Goal: Task Accomplishment & Management: Complete application form

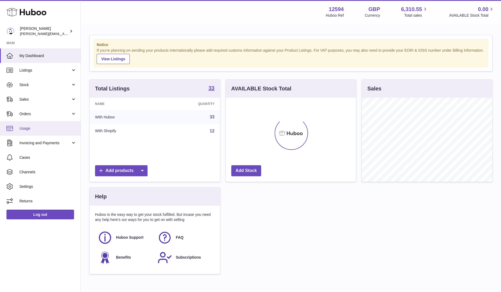
scroll to position [84, 130]
click at [31, 99] on span "Sales" at bounding box center [44, 99] width 51 height 5
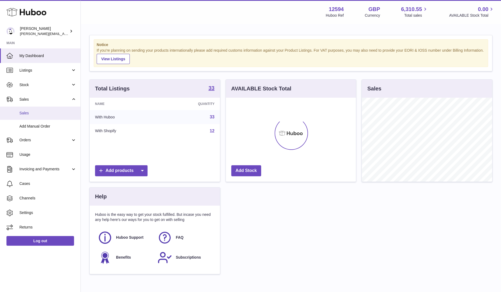
click at [29, 115] on span "Sales" at bounding box center [47, 113] width 57 height 5
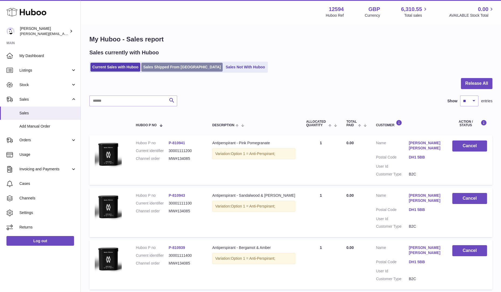
click at [166, 68] on link "Sales Shipped From [GEOGRAPHIC_DATA]" at bounding box center [181, 67] width 81 height 9
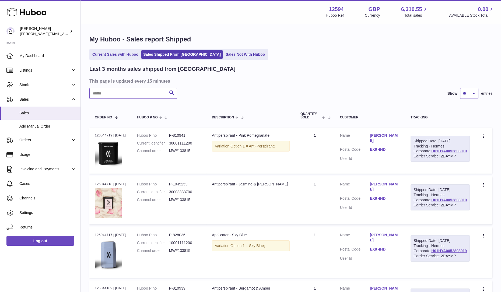
click at [143, 91] on input "text" at bounding box center [133, 93] width 88 height 11
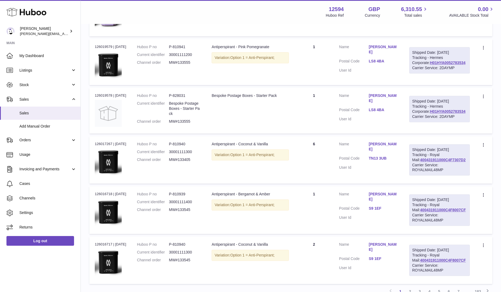
scroll to position [398, 0]
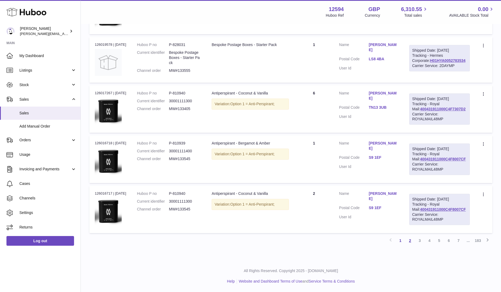
type input "***"
click at [409, 241] on link "2" at bounding box center [410, 241] width 10 height 10
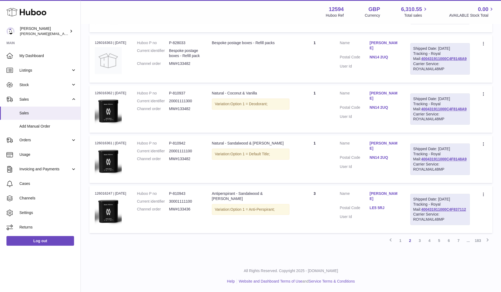
scroll to position [443, 0]
click at [420, 241] on link "3" at bounding box center [420, 241] width 10 height 10
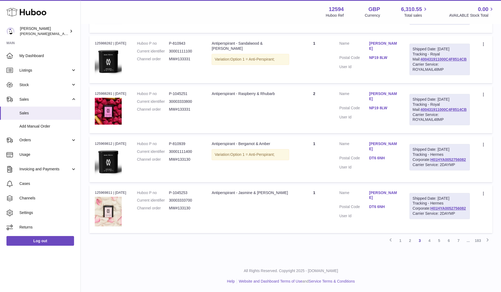
scroll to position [443, 0]
click at [428, 242] on link "4" at bounding box center [430, 241] width 10 height 10
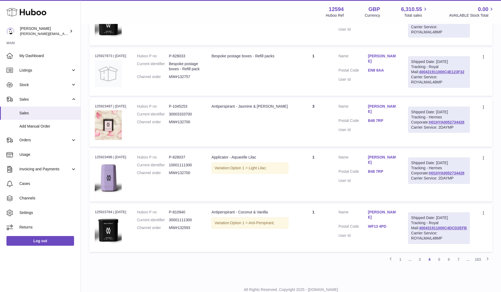
scroll to position [399, 0]
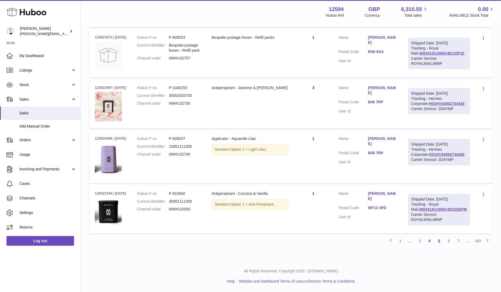
click at [438, 240] on link "5" at bounding box center [439, 241] width 10 height 10
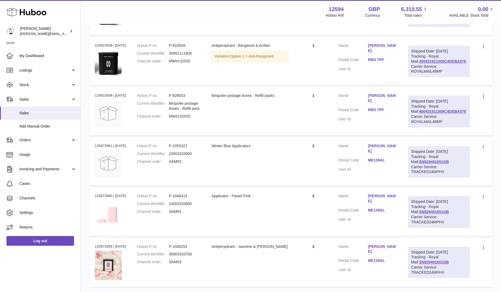
scroll to position [327, 0]
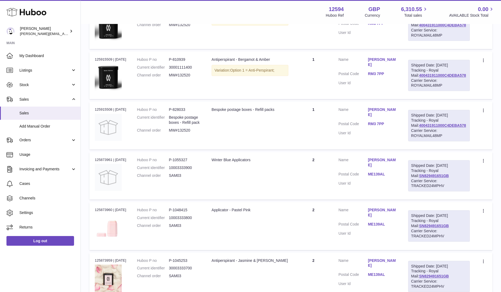
click at [396, 159] on link "Samuel Wiles" at bounding box center [382, 163] width 29 height 10
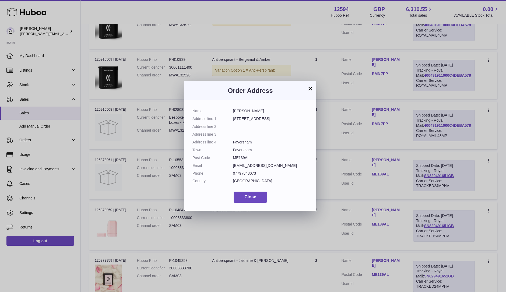
click at [310, 90] on button "×" at bounding box center [310, 88] width 6 height 6
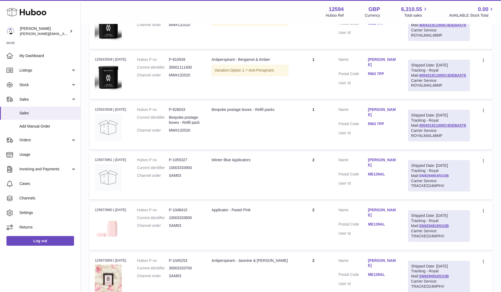
click at [438, 176] on link "SN829491651GB" at bounding box center [434, 176] width 30 height 4
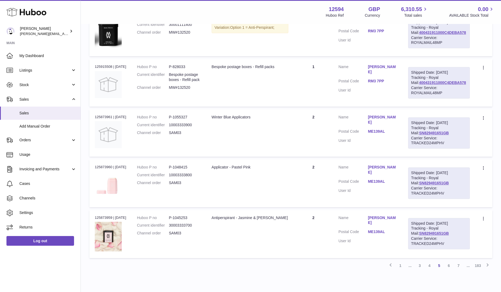
scroll to position [394, 0]
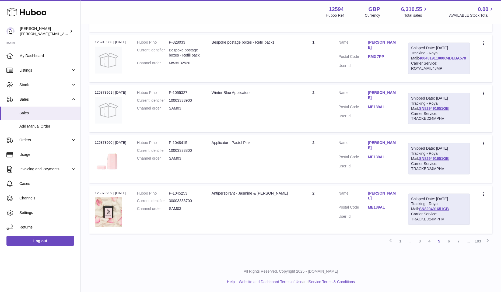
drag, startPoint x: 109, startPoint y: 195, endPoint x: 112, endPoint y: 194, distance: 3.5
click at [109, 195] on div "Order no 125873959 | 3rd Oct" at bounding box center [111, 193] width 32 height 5
click at [451, 240] on link "6" at bounding box center [449, 241] width 10 height 10
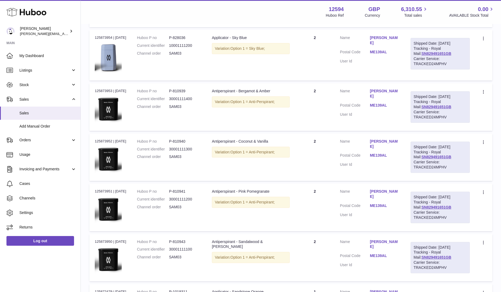
scroll to position [259, 0]
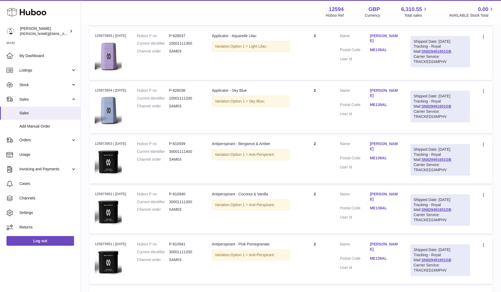
click at [394, 107] on link "ME139AL" at bounding box center [385, 104] width 30 height 5
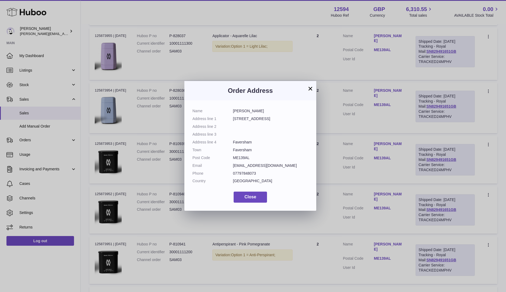
drag, startPoint x: 275, startPoint y: 168, endPoint x: 232, endPoint y: 167, distance: 43.6
click at [232, 167] on dl "Name Samuel Wiles Address line 1 240 The Street Address line 2 Address line 3 A…" at bounding box center [251, 148] width 116 height 78
copy dl "info@samuelwiles.com"
click at [259, 197] on button "Close" at bounding box center [250, 197] width 33 height 11
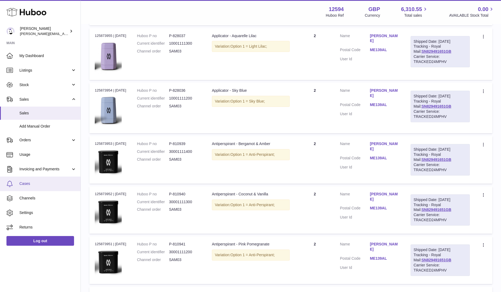
click at [27, 181] on span "Cases" at bounding box center [47, 183] width 57 height 5
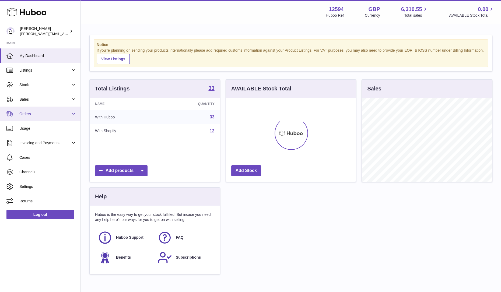
scroll to position [84, 130]
click at [47, 110] on link "Orders" at bounding box center [40, 114] width 81 height 15
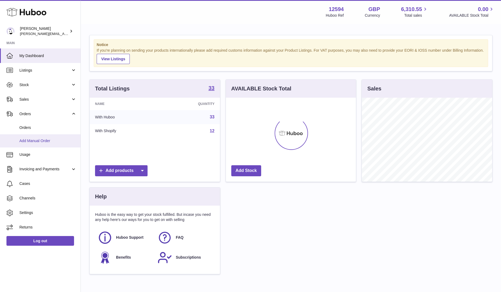
click at [36, 140] on span "Add Manual Order" at bounding box center [47, 140] width 57 height 5
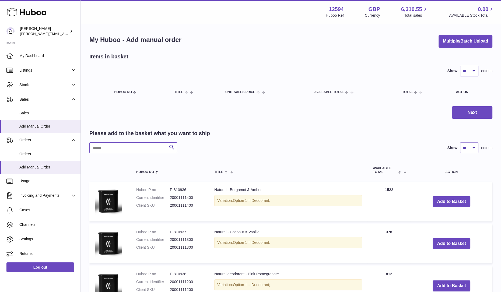
click at [125, 147] on input "text" at bounding box center [133, 147] width 88 height 11
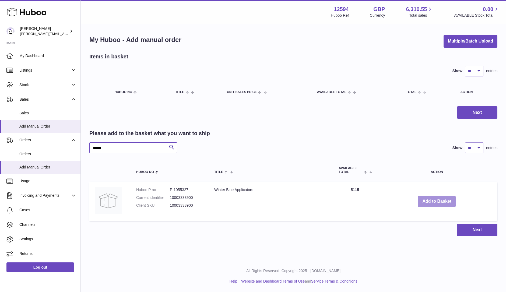
type input "******"
click at [433, 202] on button "Add to Basket" at bounding box center [437, 201] width 38 height 11
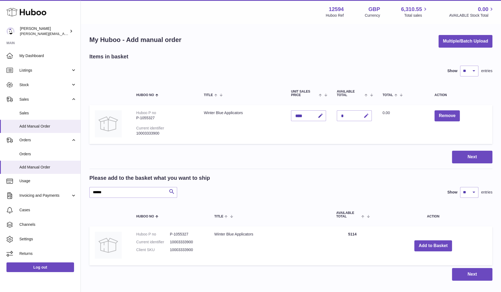
click at [366, 115] on icon "button" at bounding box center [366, 116] width 6 height 6
type input "*"
click at [365, 116] on icon "submit" at bounding box center [366, 115] width 5 height 5
click at [467, 162] on button "Next" at bounding box center [472, 157] width 40 height 13
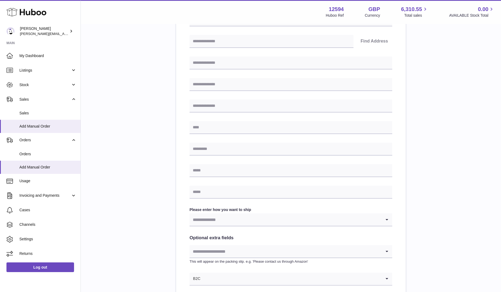
scroll to position [178, 0]
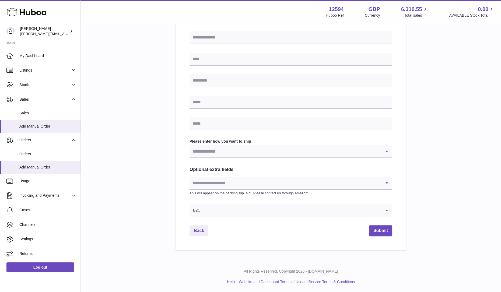
click at [247, 183] on input "Search for option" at bounding box center [286, 183] width 192 height 12
click at [249, 153] on input "Search for option" at bounding box center [286, 151] width 192 height 12
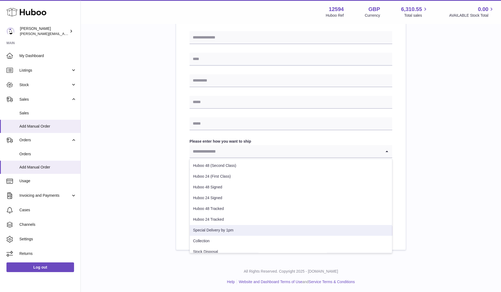
click at [243, 231] on li "Special Delivery by 1pm" at bounding box center [291, 230] width 202 height 11
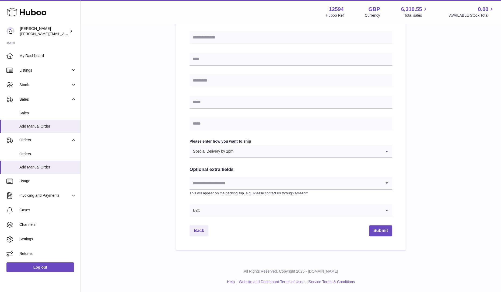
click at [425, 153] on div "Please enter where you want to ship the items [GEOGRAPHIC_DATA] [GEOGRAPHIC_DAT…" at bounding box center [290, 62] width 403 height 375
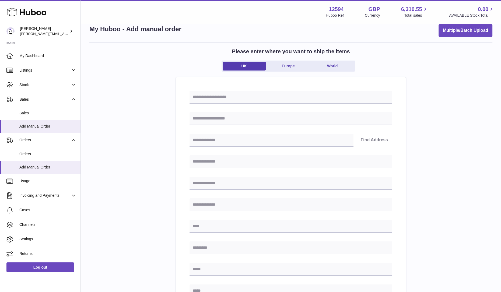
scroll to position [0, 0]
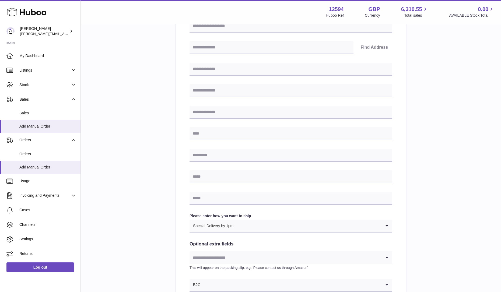
scroll to position [178, 0]
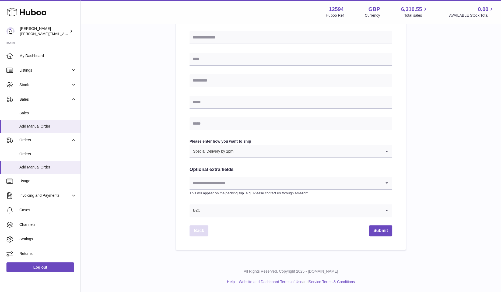
drag, startPoint x: 190, startPoint y: 224, endPoint x: 195, endPoint y: 226, distance: 4.6
click at [193, 224] on div "Find Address Please enter how you want to ship Special Delivery by 1pm Loading.…" at bounding box center [291, 80] width 230 height 340
click at [196, 229] on link "Back" at bounding box center [199, 230] width 19 height 11
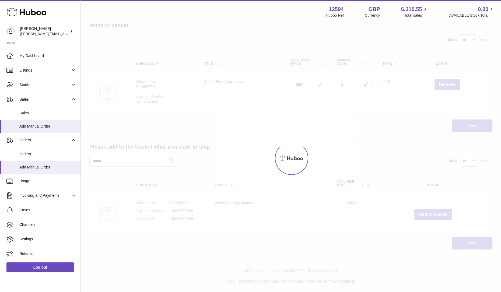
scroll to position [31, 0]
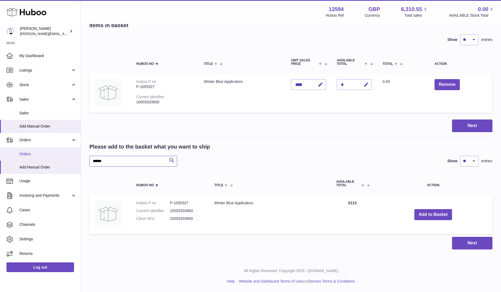
drag, startPoint x: 141, startPoint y: 162, endPoint x: 53, endPoint y: 156, distance: 87.9
click at [53, 156] on div "Huboo Owen Machon [EMAIL_ADDRESS][DOMAIN_NAME] Main My Dashboard Listings Not w…" at bounding box center [250, 130] width 501 height 323
type input "******"
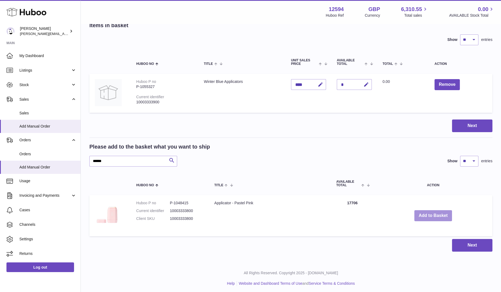
click at [435, 221] on button "Add to Basket" at bounding box center [433, 215] width 38 height 11
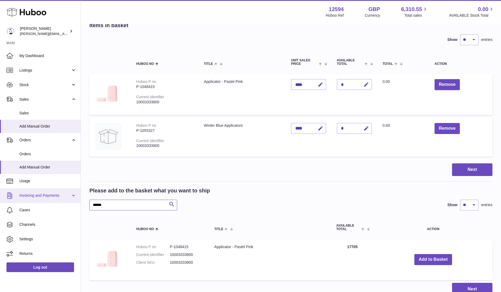
drag, startPoint x: 121, startPoint y: 203, endPoint x: 43, endPoint y: 199, distance: 78.4
click at [43, 199] on div "Huboo Owen Machon [EMAIL_ADDRESS][DOMAIN_NAME] Main My Dashboard Listings Not w…" at bounding box center [250, 153] width 501 height 369
type input "**********"
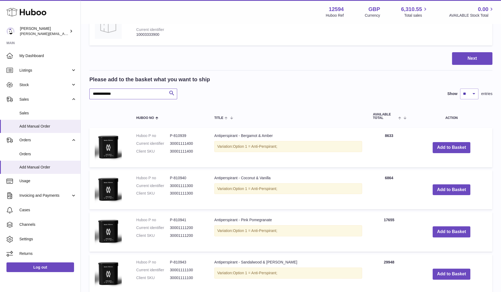
scroll to position [166, 0]
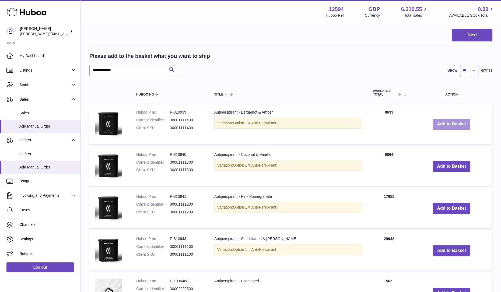
click at [451, 125] on button "Add to Basket" at bounding box center [452, 124] width 38 height 11
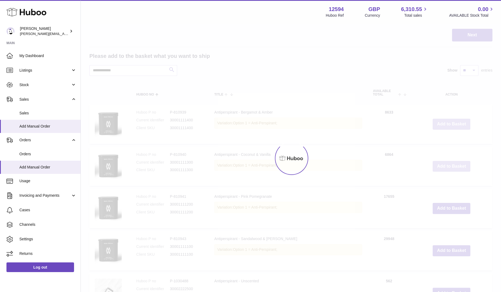
scroll to position [208, 0]
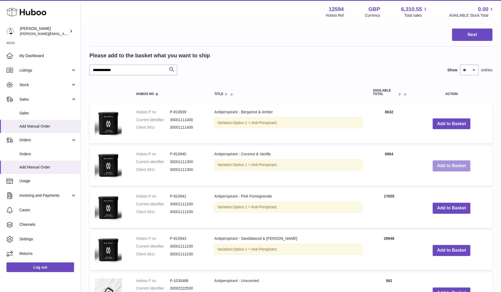
click at [449, 168] on button "Add to Basket" at bounding box center [452, 165] width 38 height 11
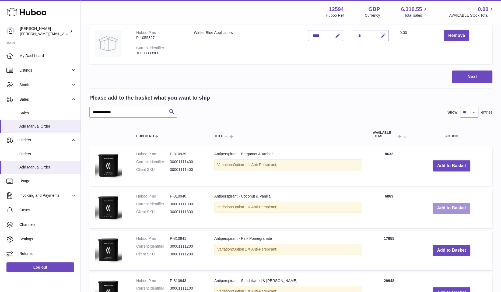
scroll to position [251, 0]
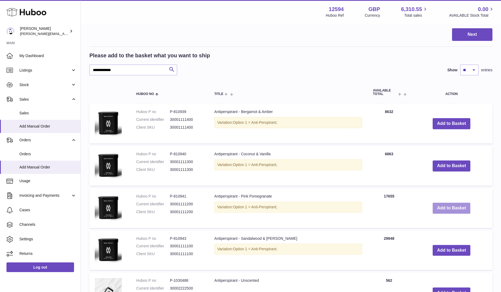
click at [447, 209] on button "Add to Basket" at bounding box center [452, 208] width 38 height 11
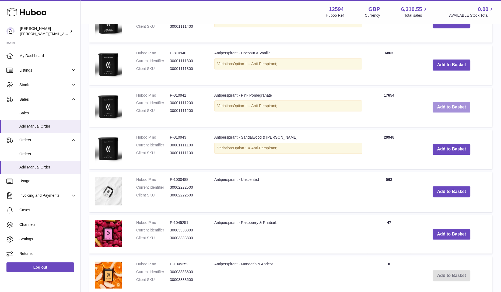
scroll to position [394, 0]
click at [445, 151] on button "Add to Basket" at bounding box center [452, 149] width 38 height 11
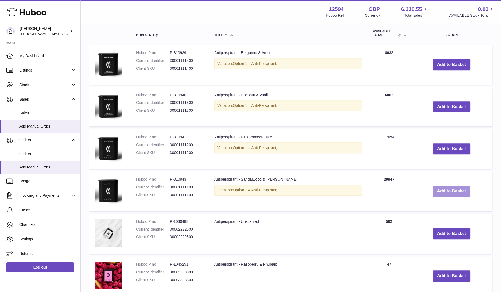
scroll to position [436, 0]
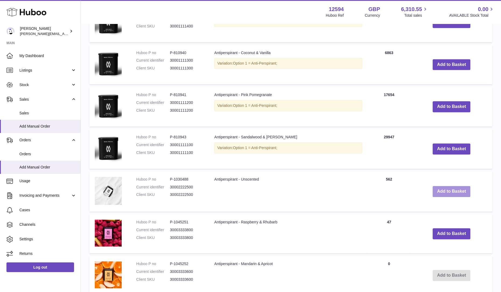
click at [447, 191] on button "Add to Basket" at bounding box center [452, 191] width 38 height 11
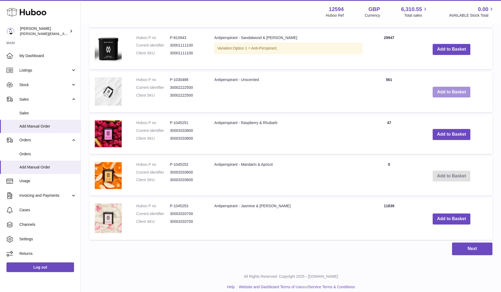
scroll to position [581, 0]
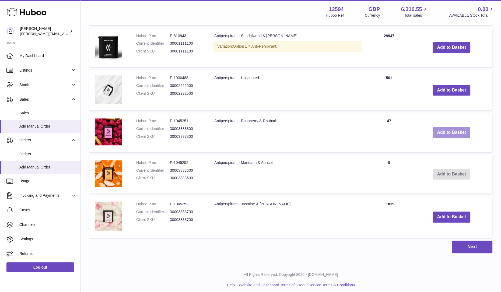
click at [443, 137] on button "Add to Basket" at bounding box center [452, 132] width 38 height 11
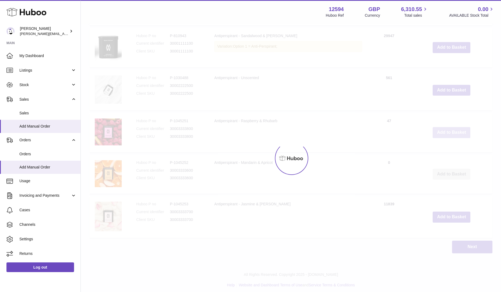
scroll to position [622, 0]
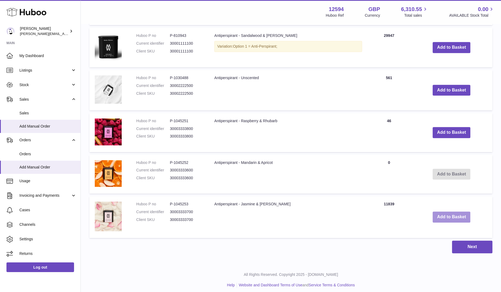
click at [445, 222] on button "Add to Basket" at bounding box center [452, 217] width 38 height 11
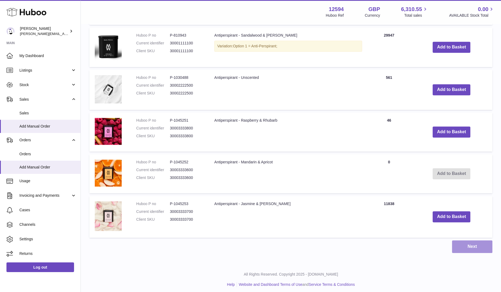
click at [465, 250] on button "Next" at bounding box center [472, 246] width 40 height 13
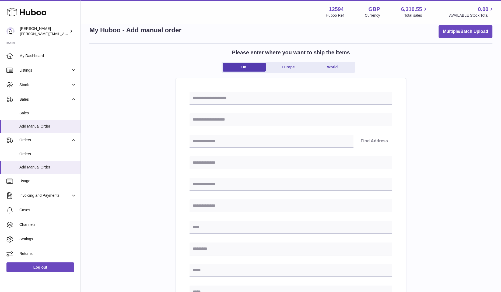
scroll to position [178, 0]
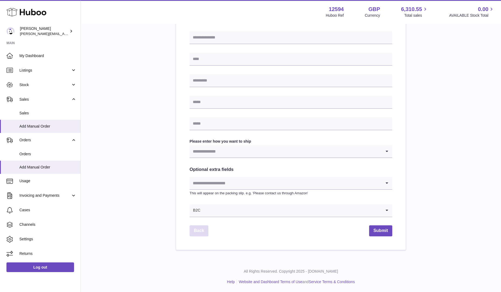
drag, startPoint x: 197, startPoint y: 232, endPoint x: 203, endPoint y: 230, distance: 6.5
click at [197, 232] on link "Back" at bounding box center [199, 230] width 19 height 11
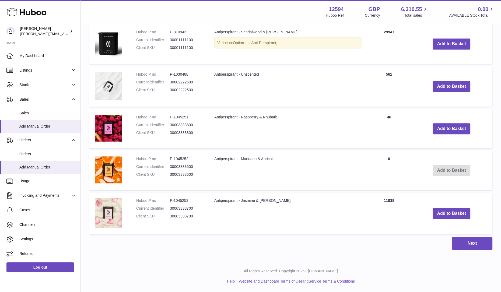
scroll to position [471, 0]
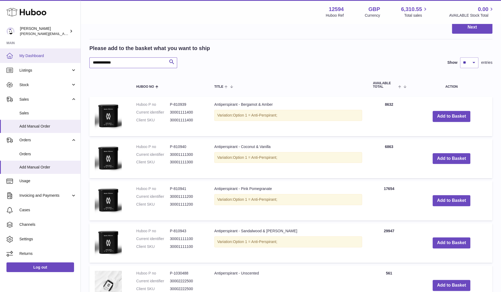
drag, startPoint x: 125, startPoint y: 64, endPoint x: 67, endPoint y: 54, distance: 59.3
click at [67, 54] on div "Huboo Owen Machon [EMAIL_ADDRESS][DOMAIN_NAME] Main My Dashboard Listings Not w…" at bounding box center [250, 10] width 501 height 963
type input "**********"
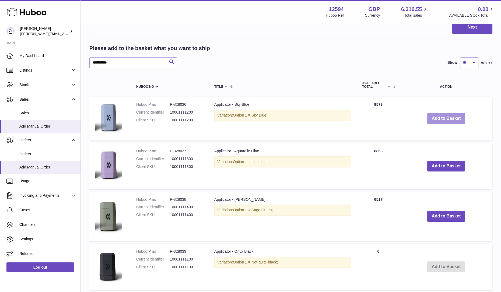
click at [451, 120] on button "Add to Basket" at bounding box center [446, 118] width 38 height 11
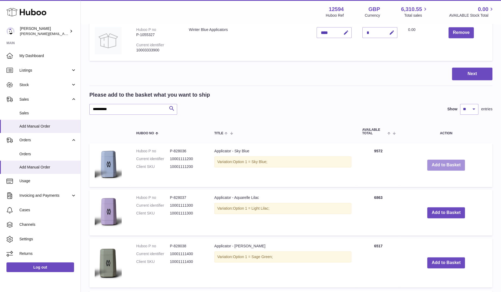
scroll to position [518, 0]
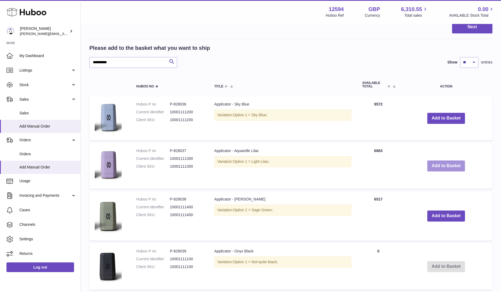
click at [439, 167] on button "Add to Basket" at bounding box center [446, 165] width 38 height 11
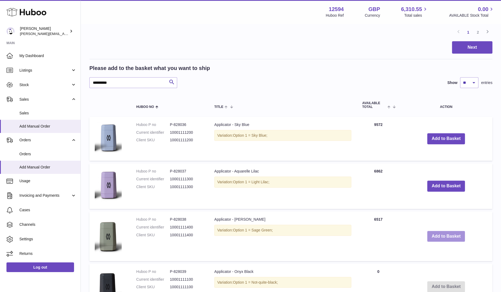
click at [442, 236] on button "Add to Basket" at bounding box center [446, 236] width 38 height 11
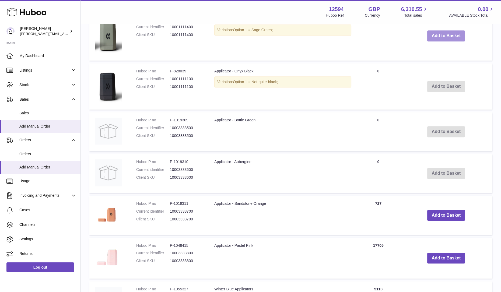
scroll to position [729, 0]
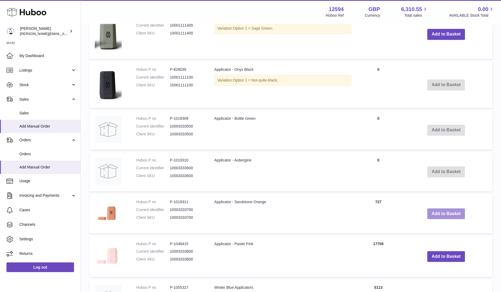
click at [442, 215] on button "Add to Basket" at bounding box center [446, 213] width 38 height 11
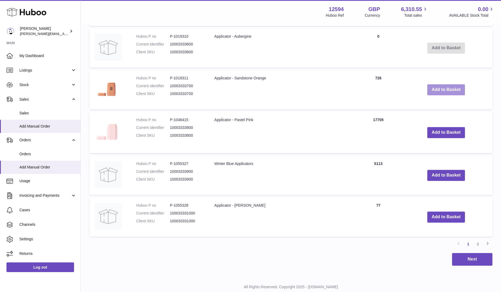
scroll to position [869, 0]
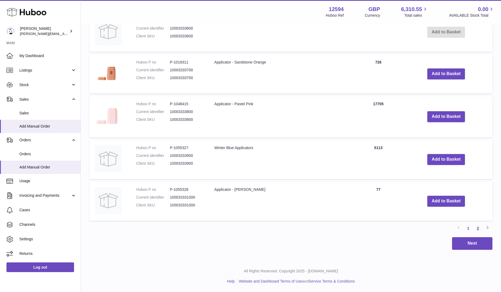
click at [479, 229] on link "2" at bounding box center [478, 228] width 10 height 10
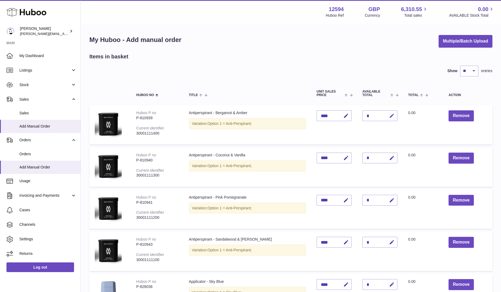
click at [387, 116] on button "button" at bounding box center [391, 115] width 13 height 11
type input "*"
click at [390, 116] on icon "submit" at bounding box center [392, 115] width 5 height 5
click at [389, 158] on icon "button" at bounding box center [392, 158] width 6 height 6
type input "*"
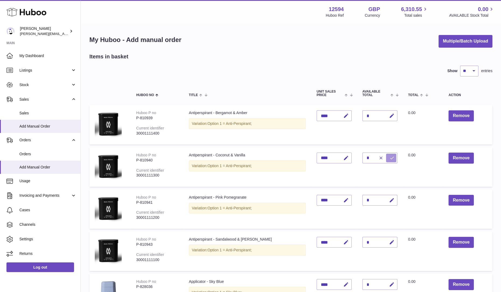
click at [386, 161] on button "submit" at bounding box center [391, 158] width 10 height 9
click at [389, 201] on icon "button" at bounding box center [392, 201] width 6 height 6
type input "*"
drag, startPoint x: 384, startPoint y: 201, endPoint x: 387, endPoint y: 202, distance: 3.1
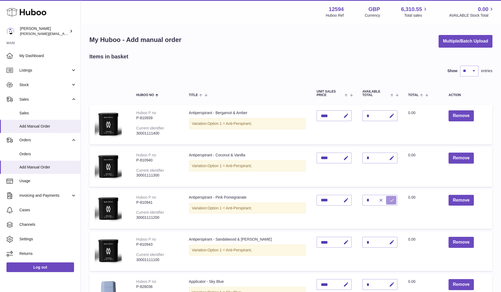
click at [390, 201] on icon "submit" at bounding box center [392, 200] width 5 height 5
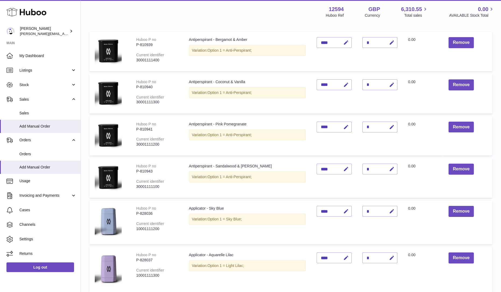
scroll to position [101, 0]
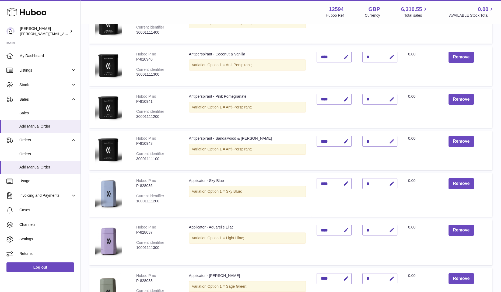
click at [389, 139] on icon "button" at bounding box center [392, 142] width 6 height 6
type input "*"
click at [390, 141] on icon "submit" at bounding box center [392, 141] width 5 height 5
click at [385, 186] on button "button" at bounding box center [391, 183] width 13 height 11
type input "*"
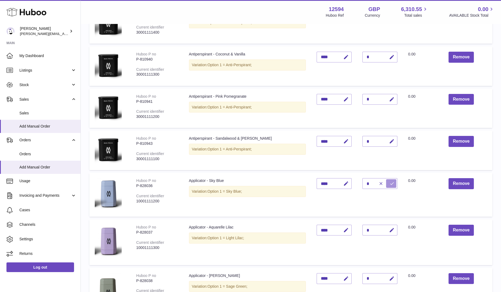
click at [390, 184] on icon "submit" at bounding box center [392, 183] width 5 height 5
click at [389, 232] on icon "button" at bounding box center [392, 231] width 6 height 6
type input "*"
click at [390, 232] on icon "submit" at bounding box center [392, 230] width 5 height 5
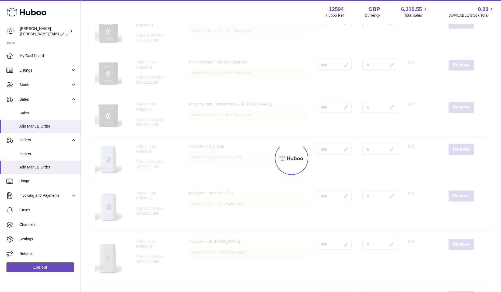
scroll to position [168, 0]
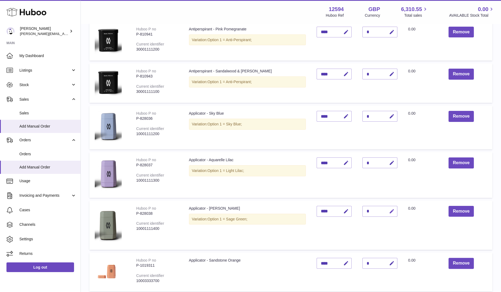
click at [387, 213] on button "button" at bounding box center [391, 211] width 13 height 11
type input "*"
click at [403, 216] on td "Total 0.00" at bounding box center [423, 225] width 40 height 49
click at [390, 213] on icon "submit" at bounding box center [392, 211] width 5 height 5
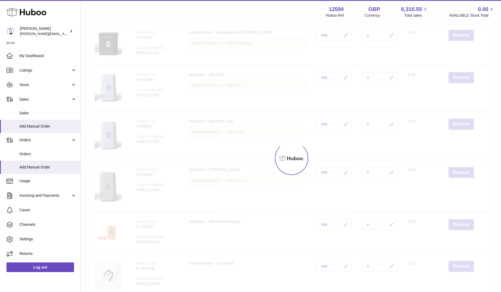
scroll to position [269, 0]
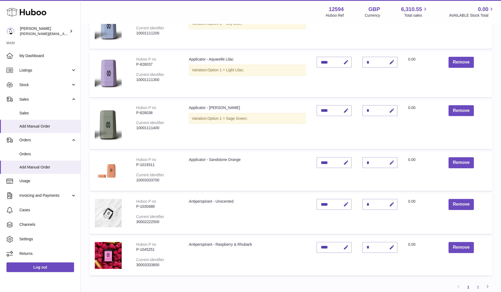
click at [389, 165] on icon "button" at bounding box center [392, 163] width 6 height 6
type input "*"
click at [390, 165] on icon "submit" at bounding box center [392, 162] width 5 height 5
click at [389, 207] on icon "button" at bounding box center [392, 205] width 6 height 6
type input "*"
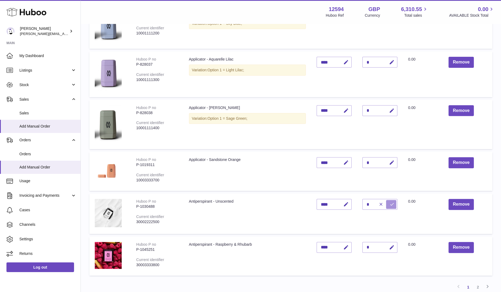
click at [390, 207] on icon "submit" at bounding box center [392, 204] width 5 height 5
click at [389, 247] on icon "button" at bounding box center [392, 248] width 6 height 6
type input "*"
click at [390, 247] on icon "submit" at bounding box center [392, 247] width 5 height 5
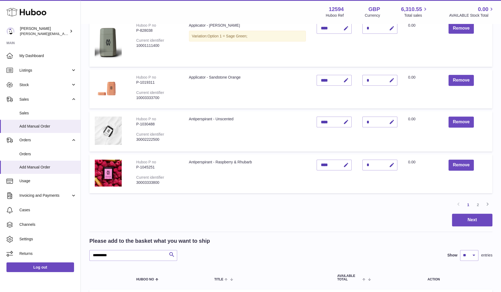
scroll to position [404, 0]
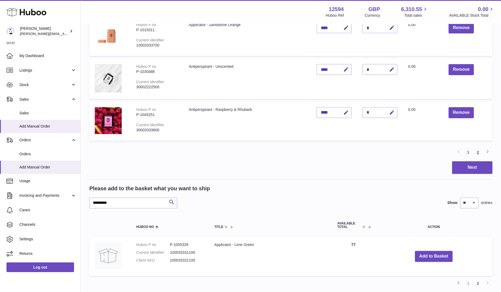
click at [480, 155] on link "2" at bounding box center [478, 153] width 10 height 10
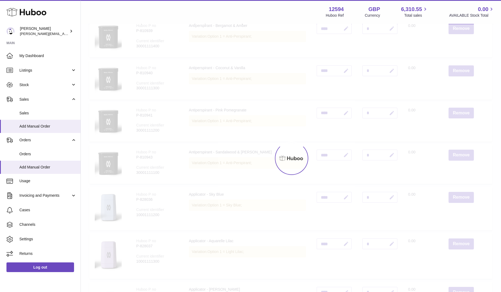
scroll to position [24, 0]
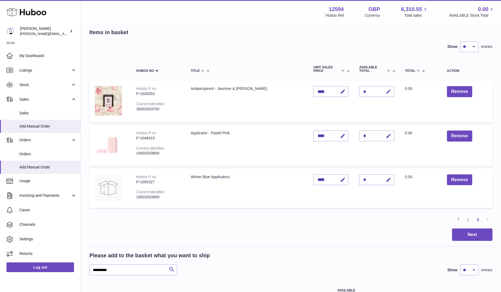
click at [386, 93] on icon "button" at bounding box center [389, 92] width 6 height 6
type input "*"
click at [383, 89] on button "submit" at bounding box center [388, 91] width 10 height 9
click at [386, 136] on icon "button" at bounding box center [389, 136] width 6 height 6
type input "*"
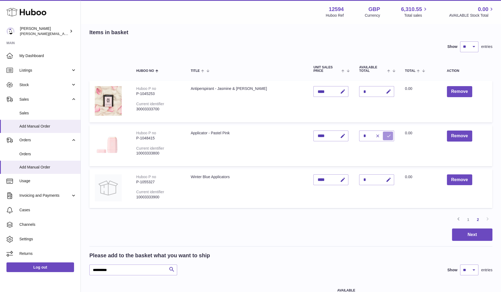
click at [386, 137] on icon "submit" at bounding box center [388, 136] width 5 height 5
click at [477, 235] on button "Next" at bounding box center [472, 235] width 40 height 13
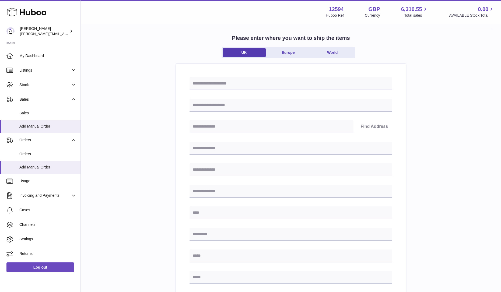
click at [223, 87] on input "text" at bounding box center [291, 83] width 203 height 13
type input "*****"
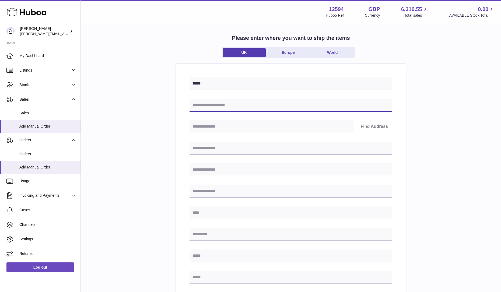
click at [228, 111] on input "text" at bounding box center [291, 105] width 203 height 13
type input "**********"
drag, startPoint x: 250, startPoint y: 110, endPoint x: 223, endPoint y: 128, distance: 32.0
click at [223, 128] on input "text" at bounding box center [272, 126] width 164 height 13
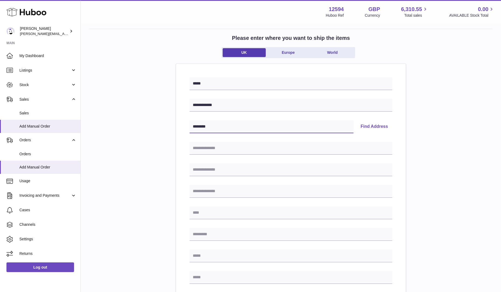
type input "********"
click at [383, 128] on button "Find Address" at bounding box center [374, 126] width 36 height 13
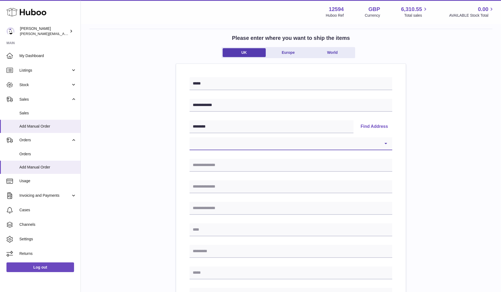
click at [245, 141] on select "**********" at bounding box center [291, 143] width 203 height 13
select select "**"
click at [190, 137] on select "**********" at bounding box center [291, 143] width 203 height 13
type input "**********"
type input "*********"
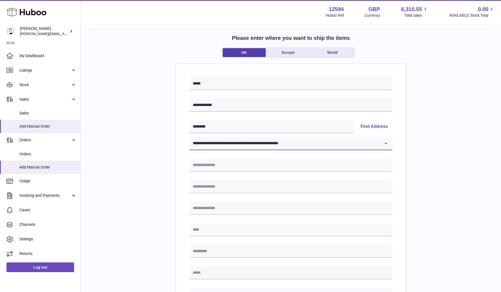
type input "********"
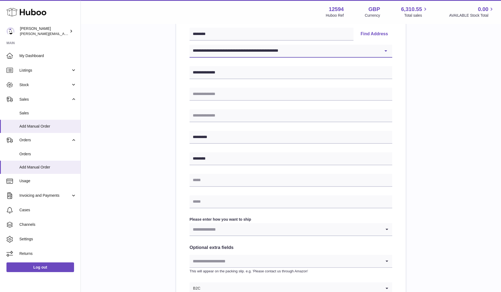
scroll to position [159, 0]
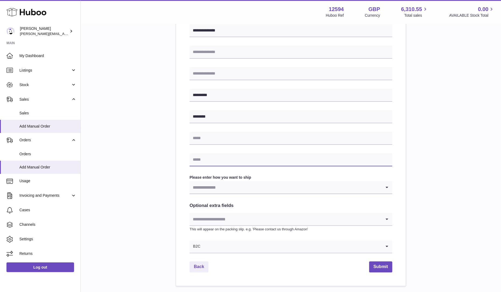
click at [243, 161] on input "text" at bounding box center [291, 159] width 203 height 13
paste input "**********"
type input "**********"
click at [231, 135] on input "text" at bounding box center [291, 138] width 203 height 13
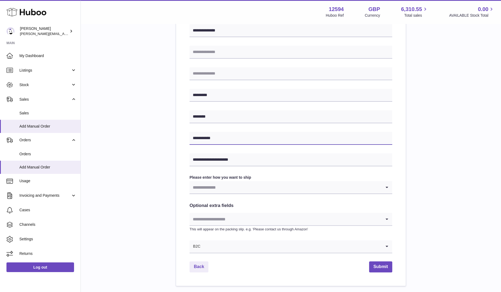
type input "**********"
click at [437, 153] on div "**********" at bounding box center [290, 90] width 403 height 392
click at [229, 188] on input "Search for option" at bounding box center [286, 187] width 192 height 12
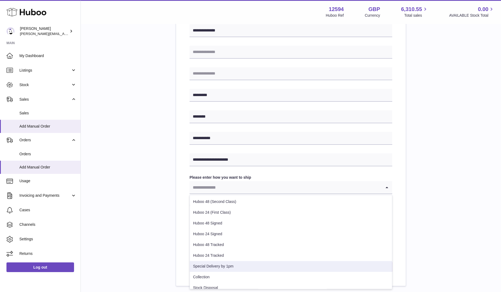
click at [228, 267] on li "Special Delivery by 1pm" at bounding box center [291, 266] width 202 height 11
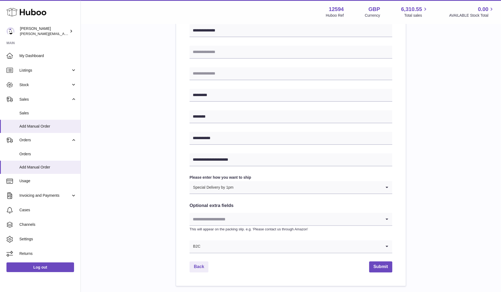
click at [356, 223] on input "Search for option" at bounding box center [286, 219] width 192 height 12
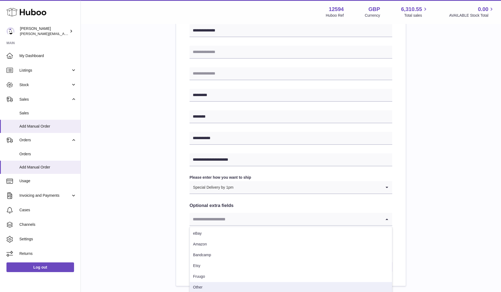
click at [200, 288] on li "Other" at bounding box center [291, 287] width 202 height 11
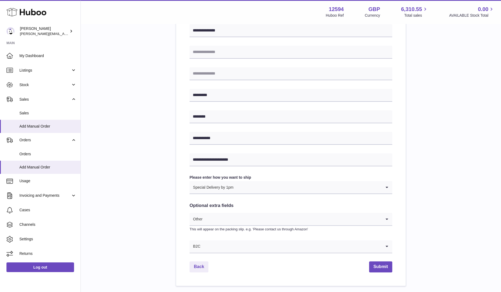
click at [453, 162] on div "**********" at bounding box center [290, 90] width 403 height 392
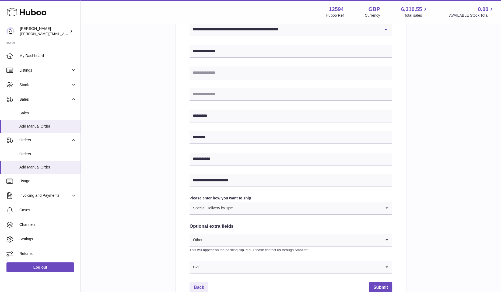
scroll to position [195, 0]
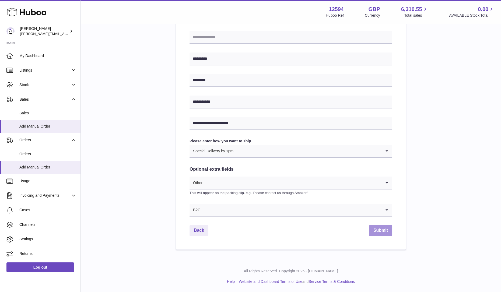
click at [384, 231] on button "Submit" at bounding box center [380, 230] width 23 height 11
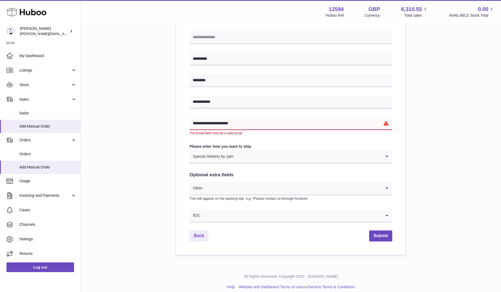
click at [260, 126] on input "**********" at bounding box center [291, 123] width 203 height 13
click at [415, 146] on div "**********" at bounding box center [290, 56] width 403 height 397
click at [380, 233] on button "Submit" at bounding box center [380, 235] width 23 height 11
click at [377, 236] on button "Submit" at bounding box center [380, 235] width 23 height 11
click at [190, 123] on input "**********" at bounding box center [291, 123] width 203 height 13
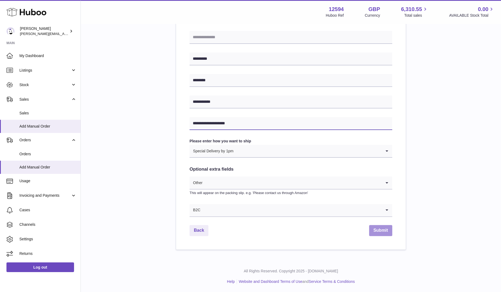
type input "**********"
click at [385, 233] on button "Submit" at bounding box center [380, 230] width 23 height 11
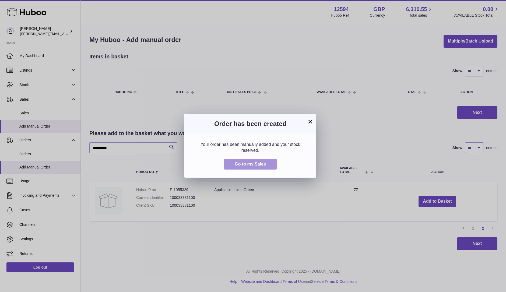
click at [257, 165] on span "Go to my Sales" at bounding box center [250, 164] width 31 height 5
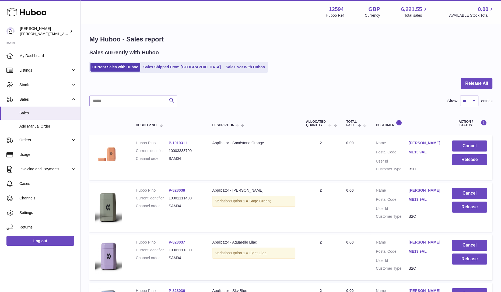
drag, startPoint x: 183, startPoint y: 159, endPoint x: 166, endPoint y: 159, distance: 17.8
click at [166, 159] on dl "Huboo P no P-1019311 Current identifier 10003333700 Channel order SAM04" at bounding box center [169, 152] width 66 height 23
copy dl "SAM04"
